Goal: Task Accomplishment & Management: Complete application form

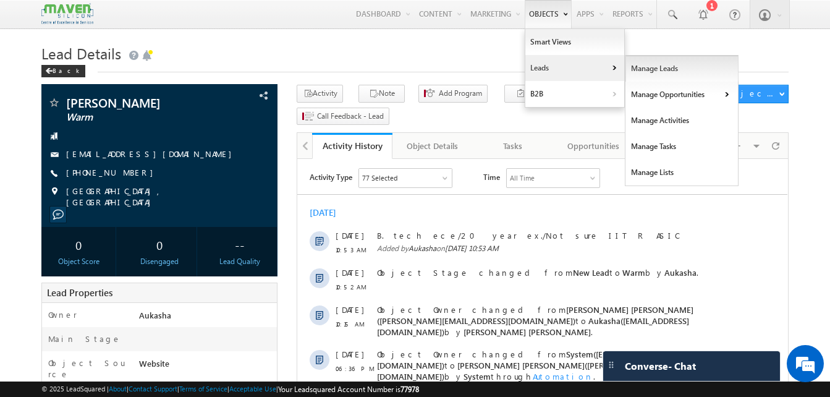
click at [640, 77] on link "Manage Leads" at bounding box center [681, 69] width 113 height 26
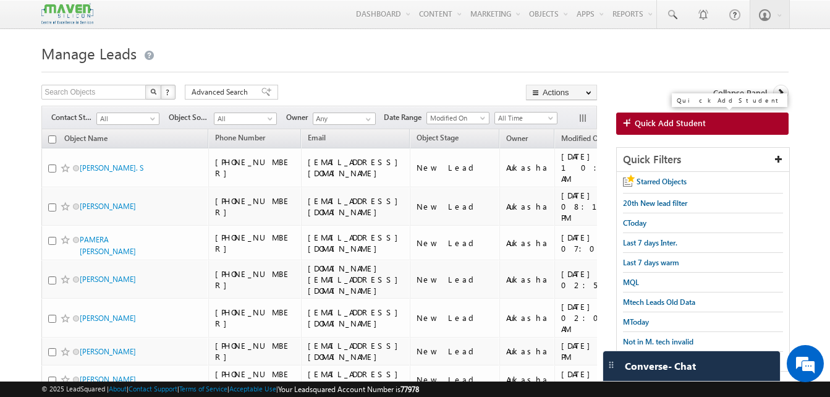
click at [696, 122] on span "Quick Add Student" at bounding box center [670, 122] width 71 height 11
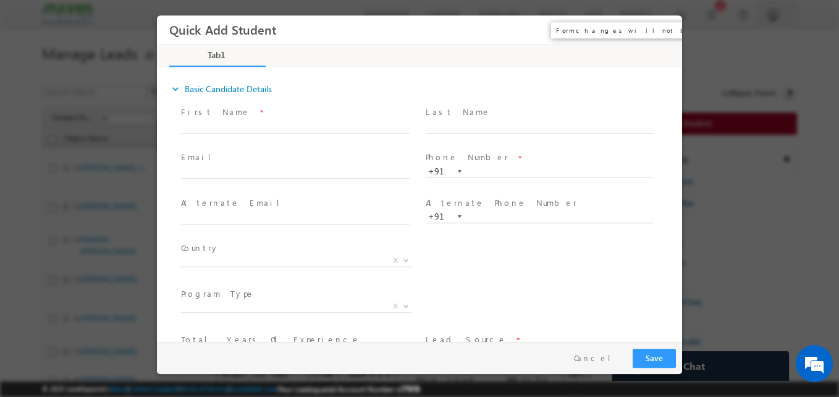
click at [663, 32] on button "×" at bounding box center [663, 30] width 21 height 23
